Goal: Task Accomplishment & Management: Complete application form

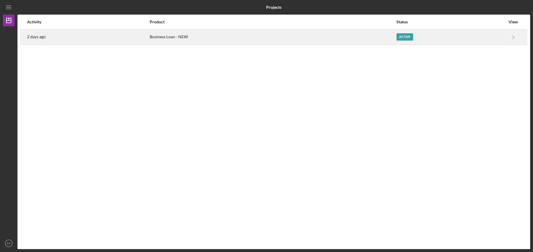
click at [345, 36] on div "Business Loan - NEW" at bounding box center [273, 37] width 246 height 15
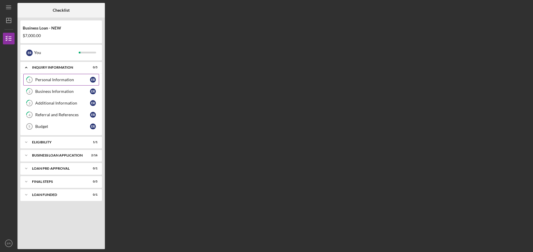
click at [63, 79] on div "Personal Information" at bounding box center [62, 79] width 55 height 5
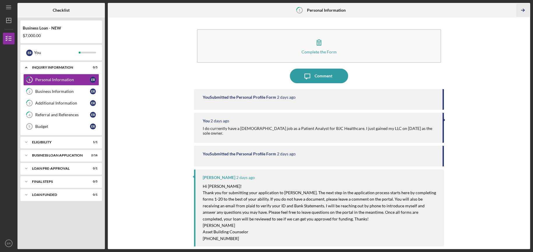
click at [525, 10] on icon "Icon/Table Pagination Arrow" at bounding box center [522, 10] width 13 height 13
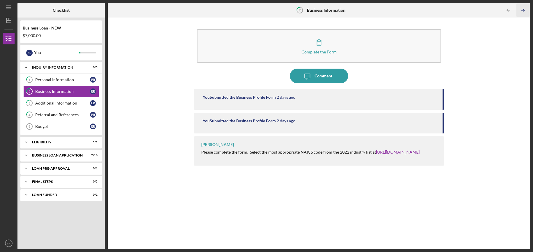
click at [525, 11] on icon "Icon/Table Pagination Arrow" at bounding box center [522, 10] width 13 height 13
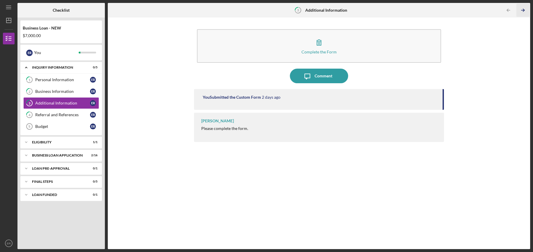
click at [525, 11] on icon "Icon/Table Pagination Arrow" at bounding box center [522, 10] width 13 height 13
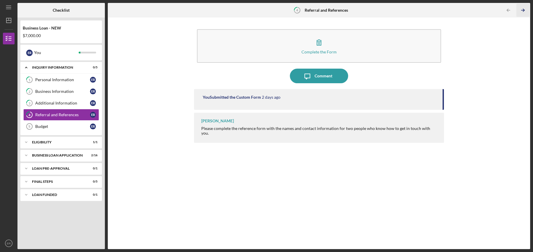
click at [525, 12] on icon "Icon/Table Pagination Arrow" at bounding box center [522, 10] width 13 height 13
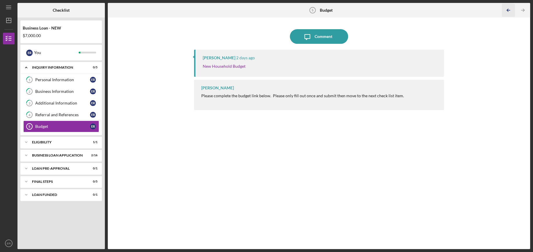
click at [509, 11] on icon "Icon/Table Pagination Arrow" at bounding box center [508, 10] width 13 height 13
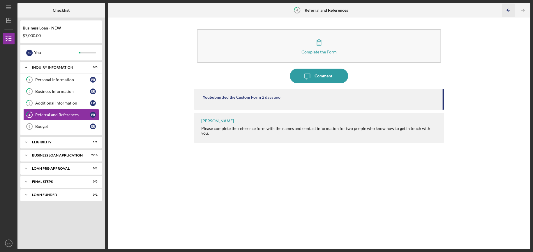
click at [509, 11] on icon "Icon/Table Pagination Arrow" at bounding box center [508, 10] width 13 height 13
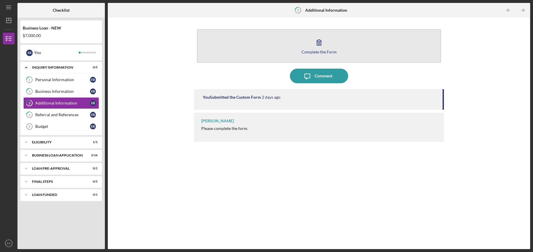
click at [324, 51] on div "Complete the Form" at bounding box center [319, 52] width 35 height 4
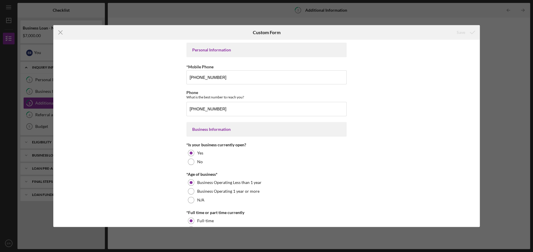
click at [491, 37] on div "Icon/Menu Close Custom Form Save Personal Information *Mobile Phone [PHONE_NUMB…" at bounding box center [266, 126] width 533 height 252
click at [62, 32] on icon "Icon/Menu Close" at bounding box center [60, 32] width 15 height 15
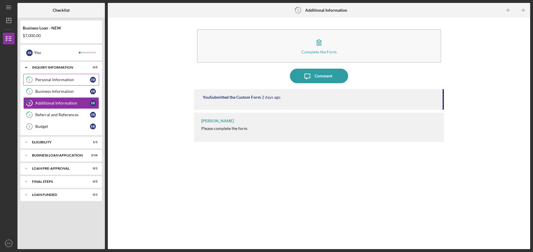
click at [41, 80] on div "Personal Information" at bounding box center [62, 79] width 55 height 5
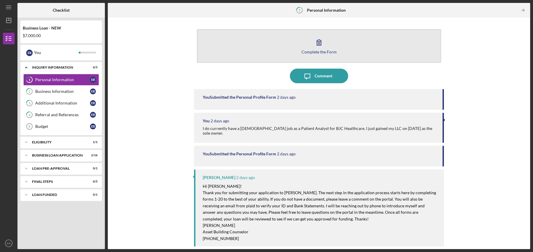
click at [269, 52] on button "Complete the Form Form" at bounding box center [319, 46] width 244 height 34
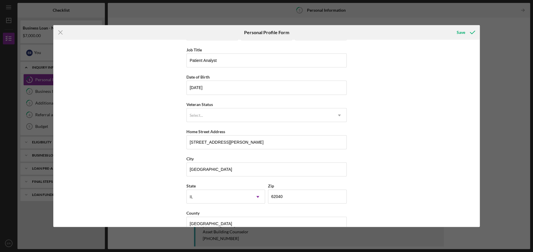
scroll to position [36, 0]
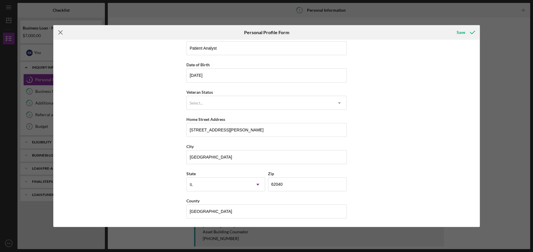
click at [62, 34] on line at bounding box center [61, 33] width 4 height 4
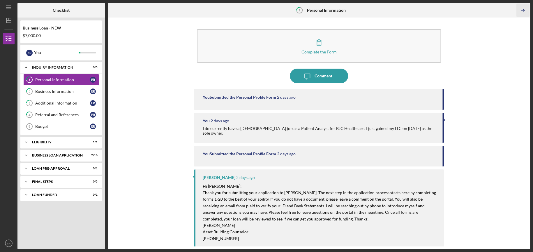
click at [523, 8] on icon "Icon/Table Pagination Arrow" at bounding box center [522, 10] width 13 height 13
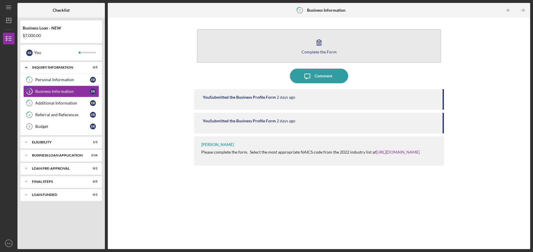
click at [280, 48] on button "Complete the Form Form" at bounding box center [319, 46] width 244 height 34
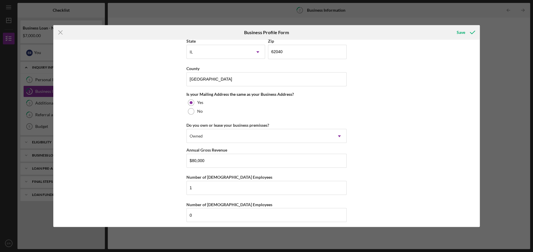
scroll to position [409, 0]
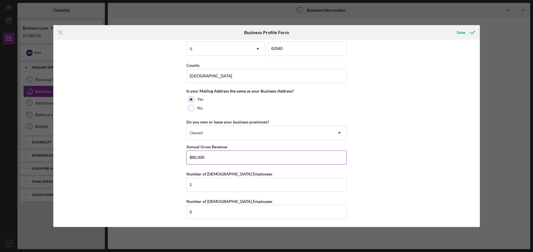
click at [192, 155] on input "$80,000" at bounding box center [267, 157] width 160 height 14
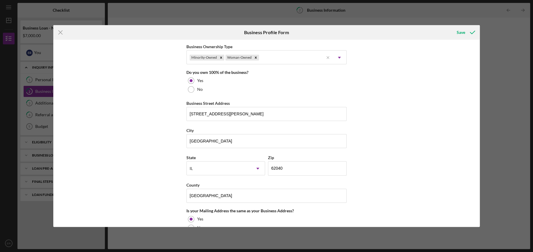
scroll to position [263, 0]
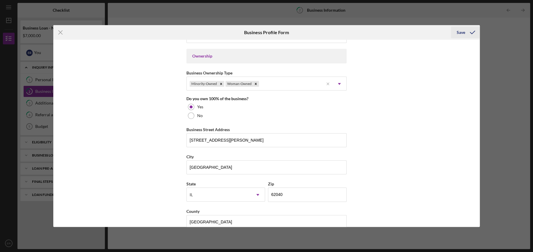
type input "$60,000"
click at [465, 33] on icon "submit" at bounding box center [472, 32] width 15 height 15
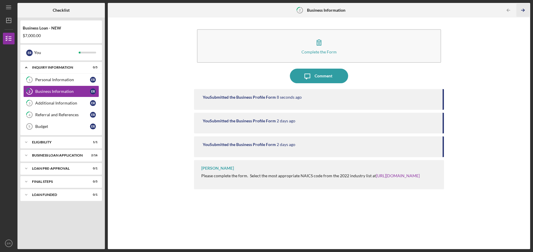
click at [521, 10] on icon "Icon/Table Pagination Arrow" at bounding box center [522, 10] width 13 height 13
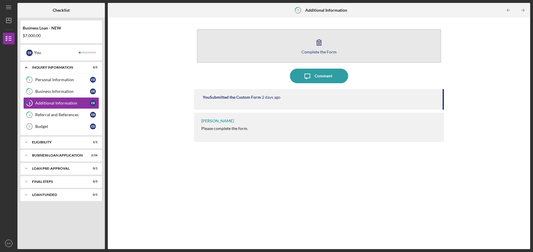
click at [328, 49] on button "Complete the Form Form" at bounding box center [319, 46] width 244 height 34
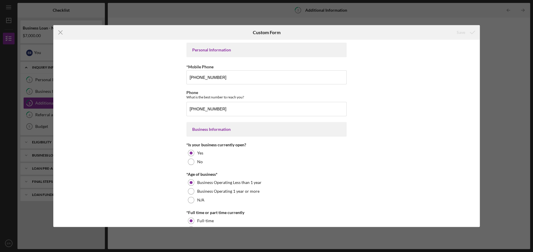
drag, startPoint x: 478, startPoint y: 74, endPoint x: 476, endPoint y: 84, distance: 10.4
click at [476, 84] on div "Personal Information *Mobile Phone [PHONE_NUMBER] Phone What is the best number…" at bounding box center [266, 133] width 427 height 187
drag, startPoint x: 478, startPoint y: 68, endPoint x: 478, endPoint y: 77, distance: 9.0
click at [478, 77] on div "Personal Information *Mobile Phone [PHONE_NUMBER] Phone What is the best number…" at bounding box center [266, 133] width 427 height 187
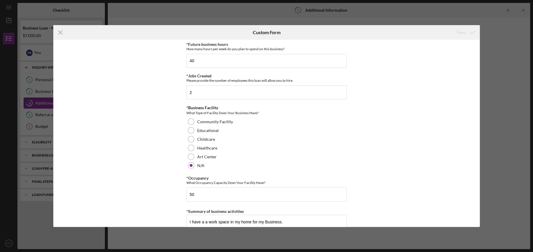
scroll to position [488, 0]
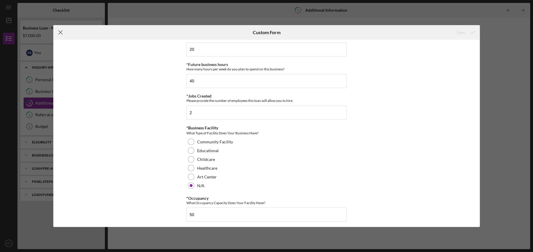
click at [61, 34] on icon "Icon/Menu Close" at bounding box center [60, 32] width 15 height 15
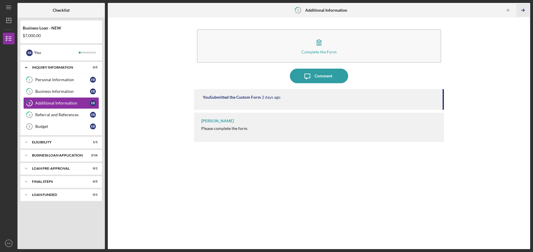
click at [520, 10] on icon "Icon/Table Pagination Arrow" at bounding box center [522, 10] width 13 height 13
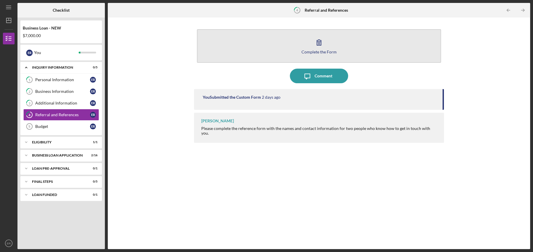
click at [337, 46] on button "Complete the Form Form" at bounding box center [319, 46] width 244 height 34
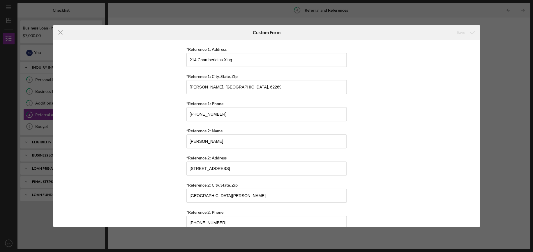
scroll to position [240, 0]
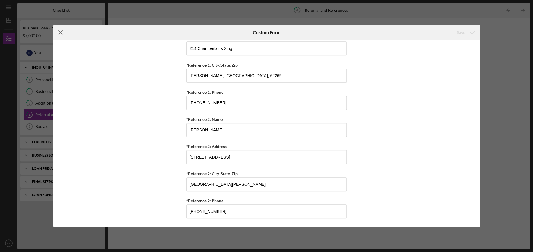
click at [63, 36] on icon "Icon/Menu Close" at bounding box center [60, 32] width 15 height 15
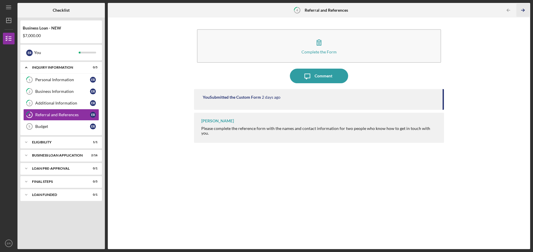
click at [524, 10] on icon "Icon/Table Pagination Arrow" at bounding box center [522, 10] width 13 height 13
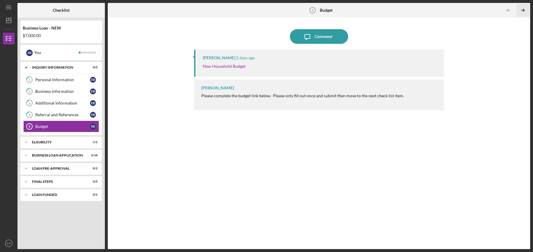
click at [527, 11] on icon "Icon/Table Pagination Arrow" at bounding box center [522, 10] width 13 height 13
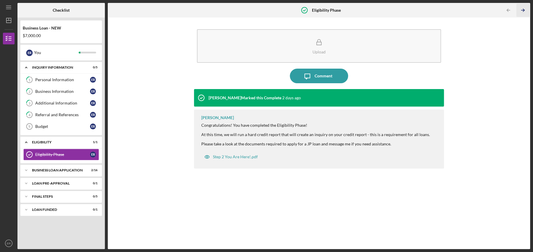
click at [527, 11] on icon "Icon/Table Pagination Arrow" at bounding box center [522, 10] width 13 height 13
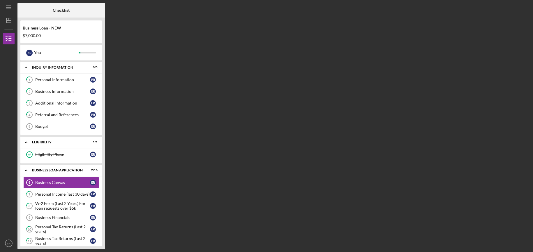
scroll to position [28, 0]
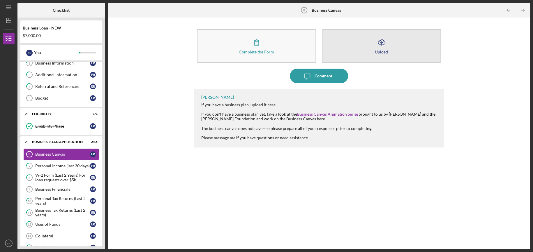
click at [379, 50] on div "Upload" at bounding box center [381, 52] width 13 height 4
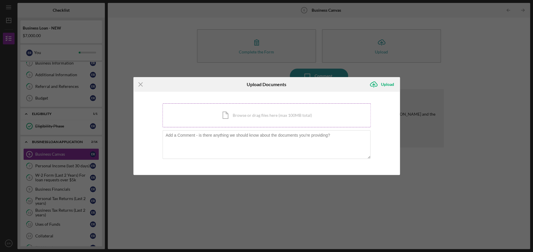
click at [237, 110] on div "Icon/Document Browse or drag files here (max 100MB total) Tap to choose files o…" at bounding box center [267, 115] width 208 height 24
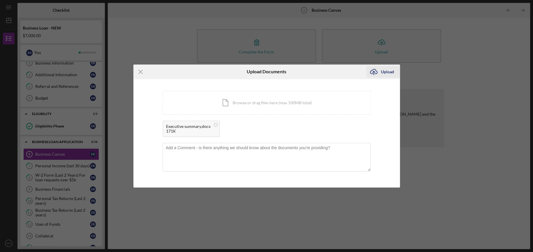
click at [384, 72] on div "Upload" at bounding box center [387, 72] width 13 height 12
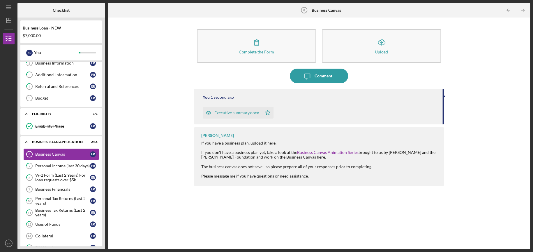
click at [243, 113] on div "Executive summary.docx" at bounding box center [237, 112] width 45 height 5
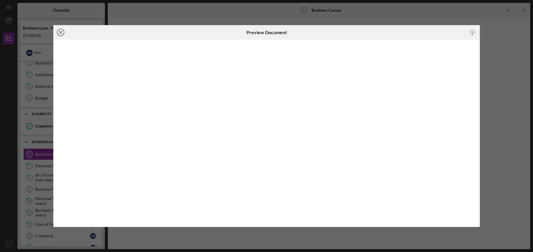
click at [64, 33] on circle at bounding box center [60, 32] width 7 height 7
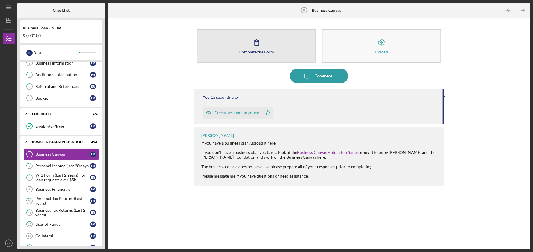
click at [256, 50] on div "Complete the Form" at bounding box center [256, 52] width 35 height 4
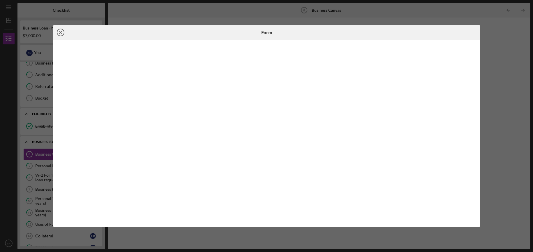
click at [62, 32] on icon "Icon/Close" at bounding box center [60, 32] width 15 height 15
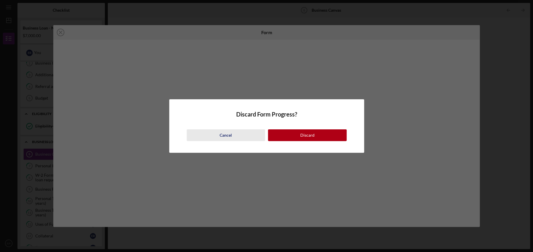
click at [245, 136] on button "Cancel" at bounding box center [226, 135] width 79 height 12
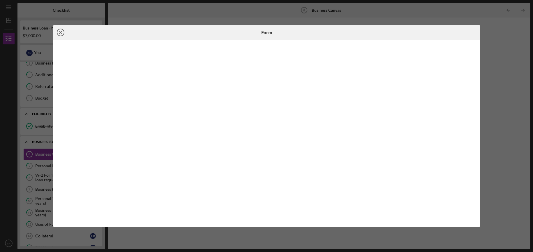
click at [59, 33] on line at bounding box center [60, 32] width 3 height 3
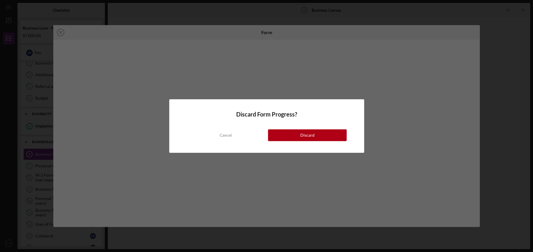
click at [284, 137] on button "Discard" at bounding box center [307, 135] width 79 height 12
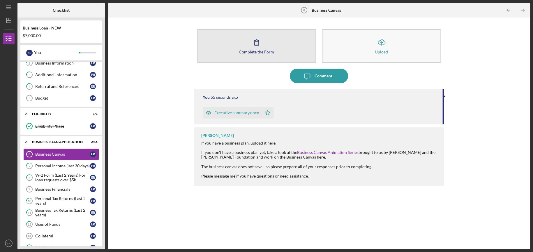
click at [279, 52] on button "Complete the Form Form" at bounding box center [256, 46] width 119 height 34
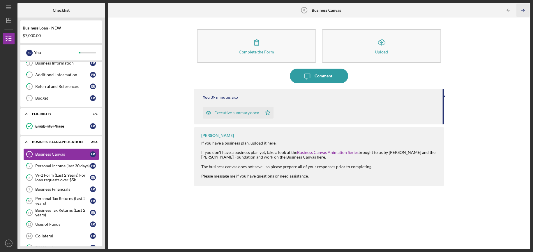
click at [523, 11] on polyline "button" at bounding box center [523, 10] width 1 height 3
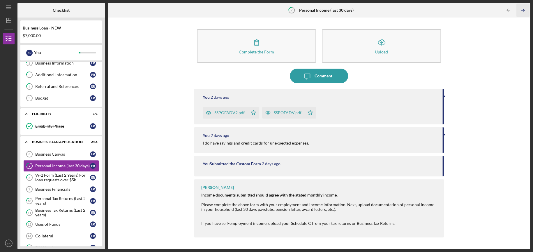
click at [519, 11] on icon "Icon/Table Pagination Arrow" at bounding box center [522, 10] width 13 height 13
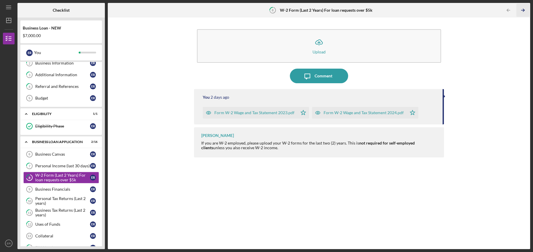
click at [520, 12] on icon "Icon/Table Pagination Arrow" at bounding box center [522, 10] width 13 height 13
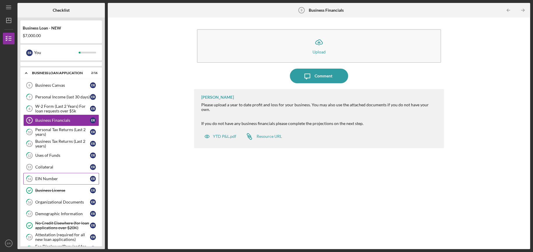
scroll to position [146, 0]
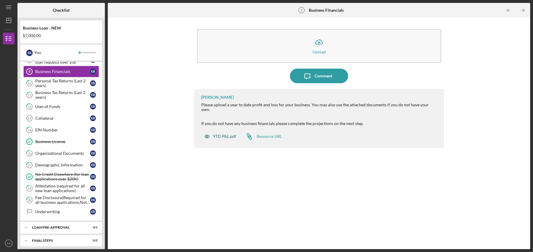
click at [219, 134] on div "YTD P&L.pdf" at bounding box center [224, 136] width 23 height 5
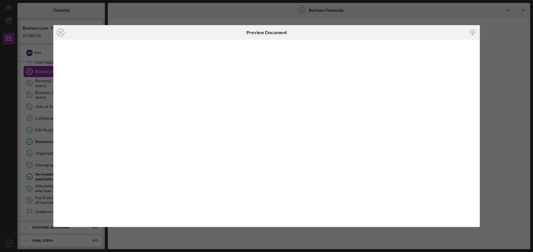
click at [472, 30] on icon "Icon/Download" at bounding box center [472, 32] width 13 height 13
click at [473, 33] on icon "Icon/Download" at bounding box center [472, 32] width 13 height 13
click at [61, 34] on icon "Icon/Close" at bounding box center [60, 32] width 15 height 15
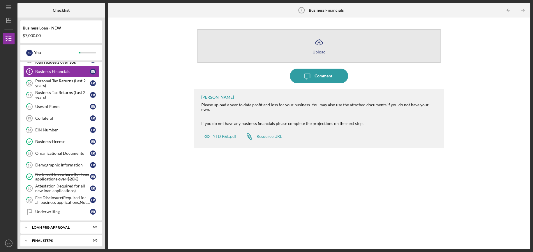
click at [318, 47] on icon "Icon/Upload" at bounding box center [319, 42] width 15 height 15
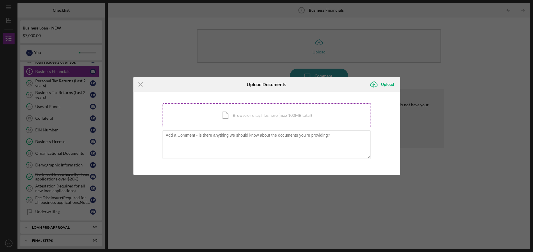
click at [233, 117] on div "Icon/Document Browse or drag files here (max 100MB total) Tap to choose files o…" at bounding box center [267, 115] width 208 height 24
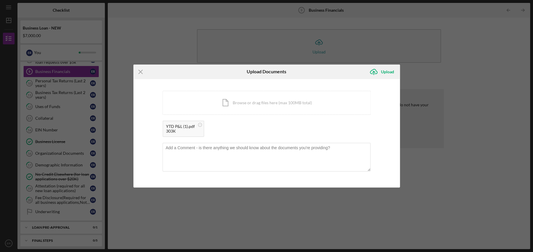
click at [185, 130] on div "303K" at bounding box center [180, 131] width 29 height 5
click at [166, 129] on div "303K" at bounding box center [180, 131] width 29 height 5
click at [177, 124] on div "YTD P&L (1).pdf" at bounding box center [180, 126] width 29 height 5
click at [385, 71] on div "Upload" at bounding box center [387, 72] width 13 height 12
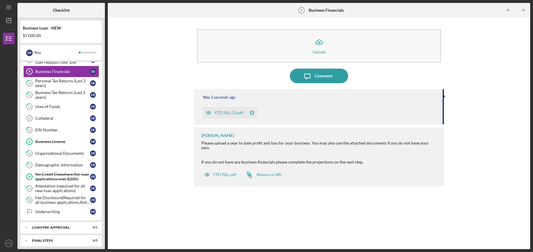
click at [233, 113] on div "YTD P&L (1).pdf" at bounding box center [229, 112] width 29 height 5
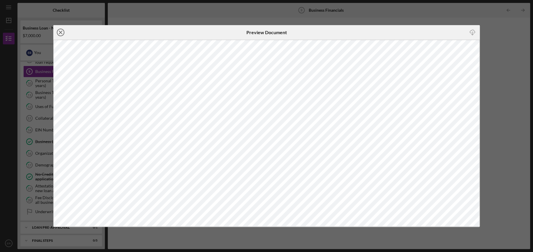
click at [62, 34] on icon "Icon/Close" at bounding box center [60, 32] width 15 height 15
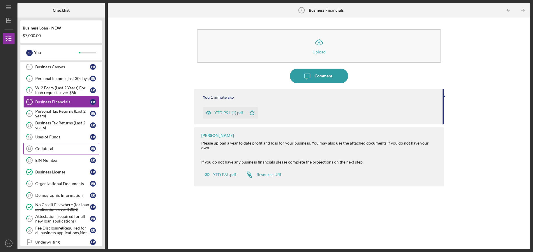
scroll to position [97, 0]
